Goal: Information Seeking & Learning: Learn about a topic

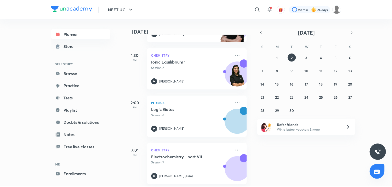
scroll to position [118, 0]
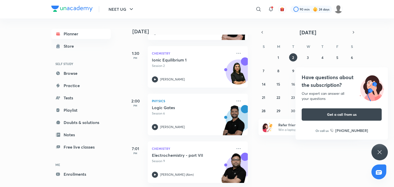
click at [377, 154] on icon at bounding box center [380, 152] width 6 height 6
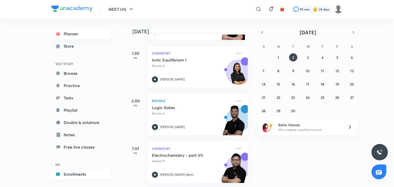
click at [75, 175] on link "Enrollments" at bounding box center [81, 174] width 60 height 10
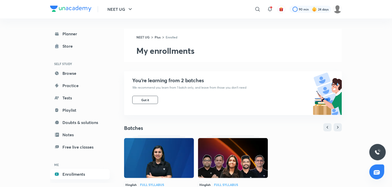
click at [224, 157] on img at bounding box center [233, 158] width 70 height 40
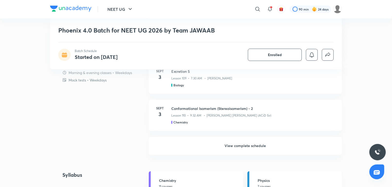
scroll to position [455, 0]
click at [230, 145] on h6 "View complete schedule" at bounding box center [245, 146] width 193 height 18
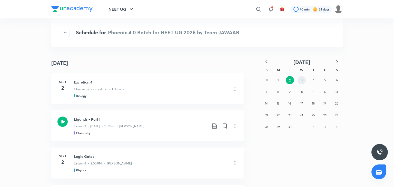
click at [303, 80] on abbr "3" at bounding box center [302, 80] width 2 height 4
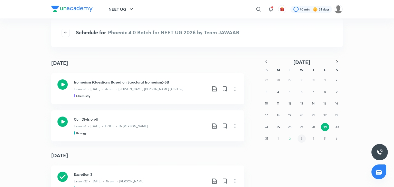
scroll to position [22, 0]
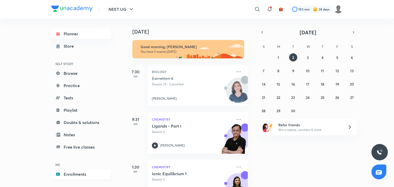
click at [85, 175] on link "Enrollments" at bounding box center [81, 174] width 60 height 10
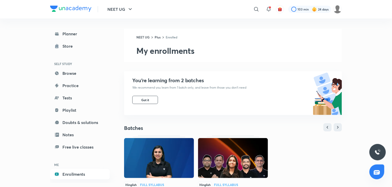
click at [144, 153] on img at bounding box center [159, 158] width 70 height 40
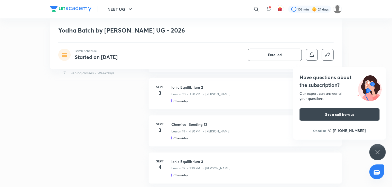
scroll to position [322, 0]
click at [381, 153] on div "Have questions about the subscription? Our expert can answer all your questions…" at bounding box center [377, 152] width 16 height 16
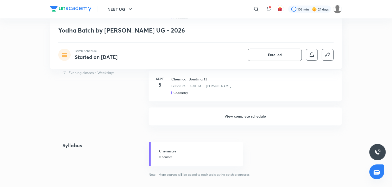
scroll to position [478, 0]
click at [222, 120] on h6 "View complete schedule" at bounding box center [245, 117] width 193 height 18
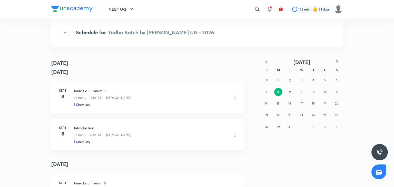
scroll to position [286, 0]
click at [267, 61] on icon "button" at bounding box center [266, 61] width 5 height 5
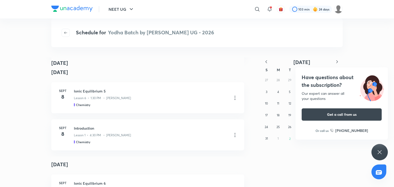
click at [379, 151] on icon at bounding box center [380, 152] width 4 height 4
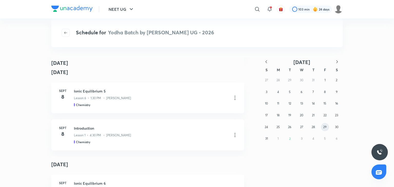
click at [327, 128] on button "29" at bounding box center [325, 127] width 8 height 8
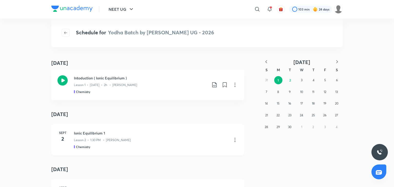
scroll to position [0, 0]
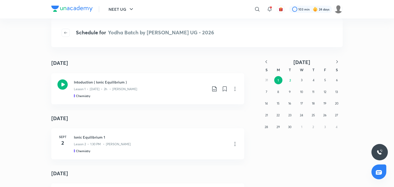
click at [265, 60] on icon "button" at bounding box center [266, 61] width 5 height 5
click at [315, 116] on button "21" at bounding box center [313, 115] width 8 height 8
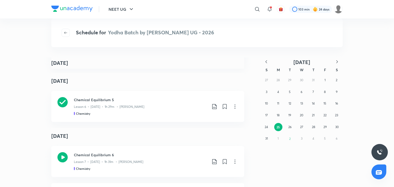
scroll to position [333, 0]
click at [127, 105] on p "Lesson 6 • Aug 26 • 1h 29m • Anushka Choudhary" at bounding box center [109, 107] width 71 height 5
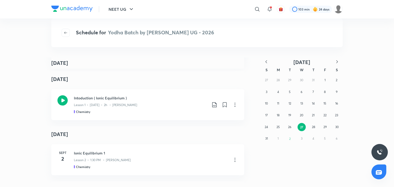
scroll to position [483, 0]
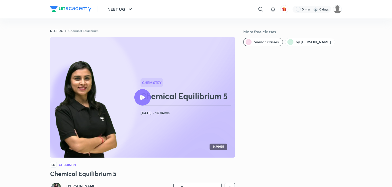
click at [143, 85] on div at bounding box center [151, 83] width 23 height 9
